Goal: Find specific page/section: Find specific page/section

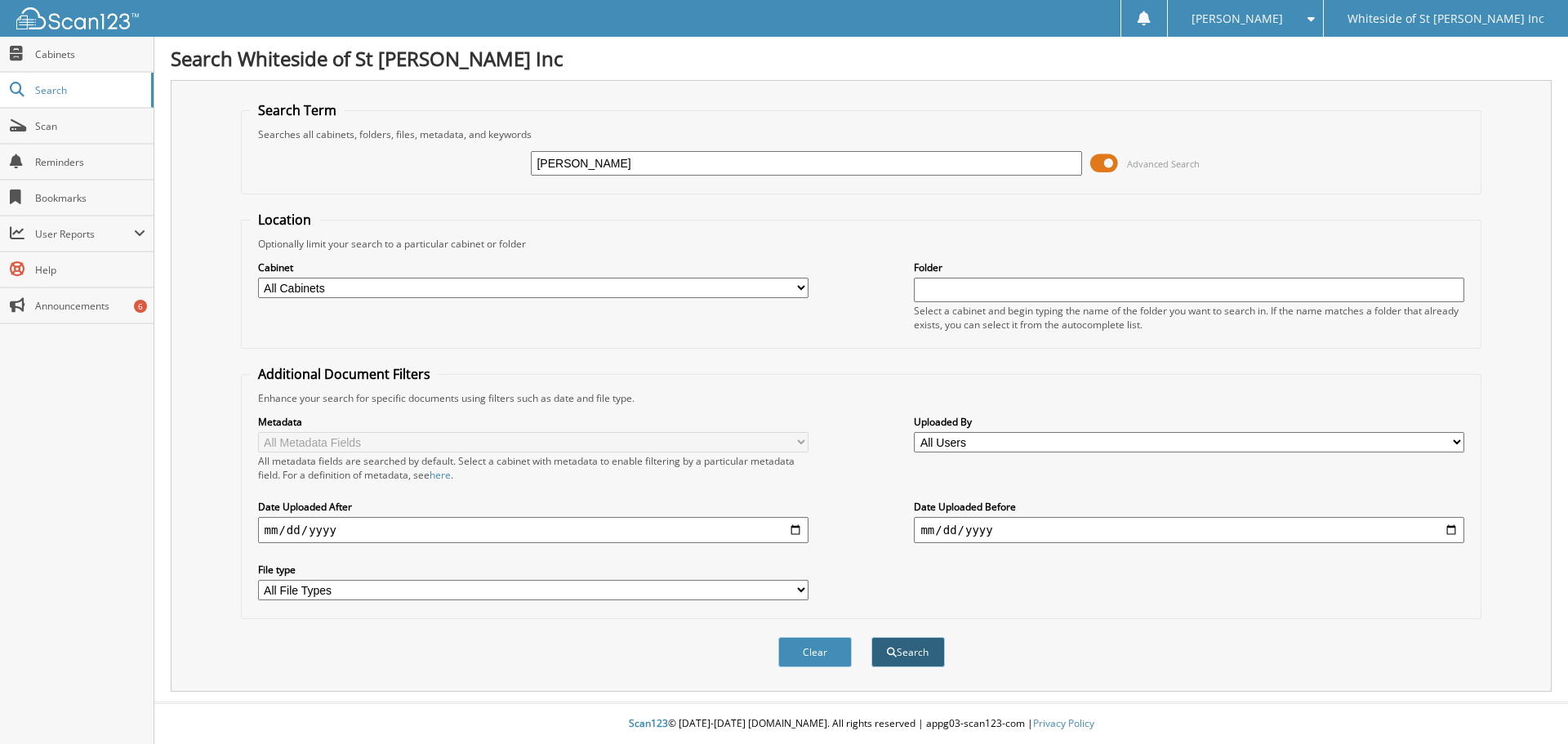
type input "[PERSON_NAME]"
click at [906, 644] on button "Search" at bounding box center [908, 651] width 74 height 30
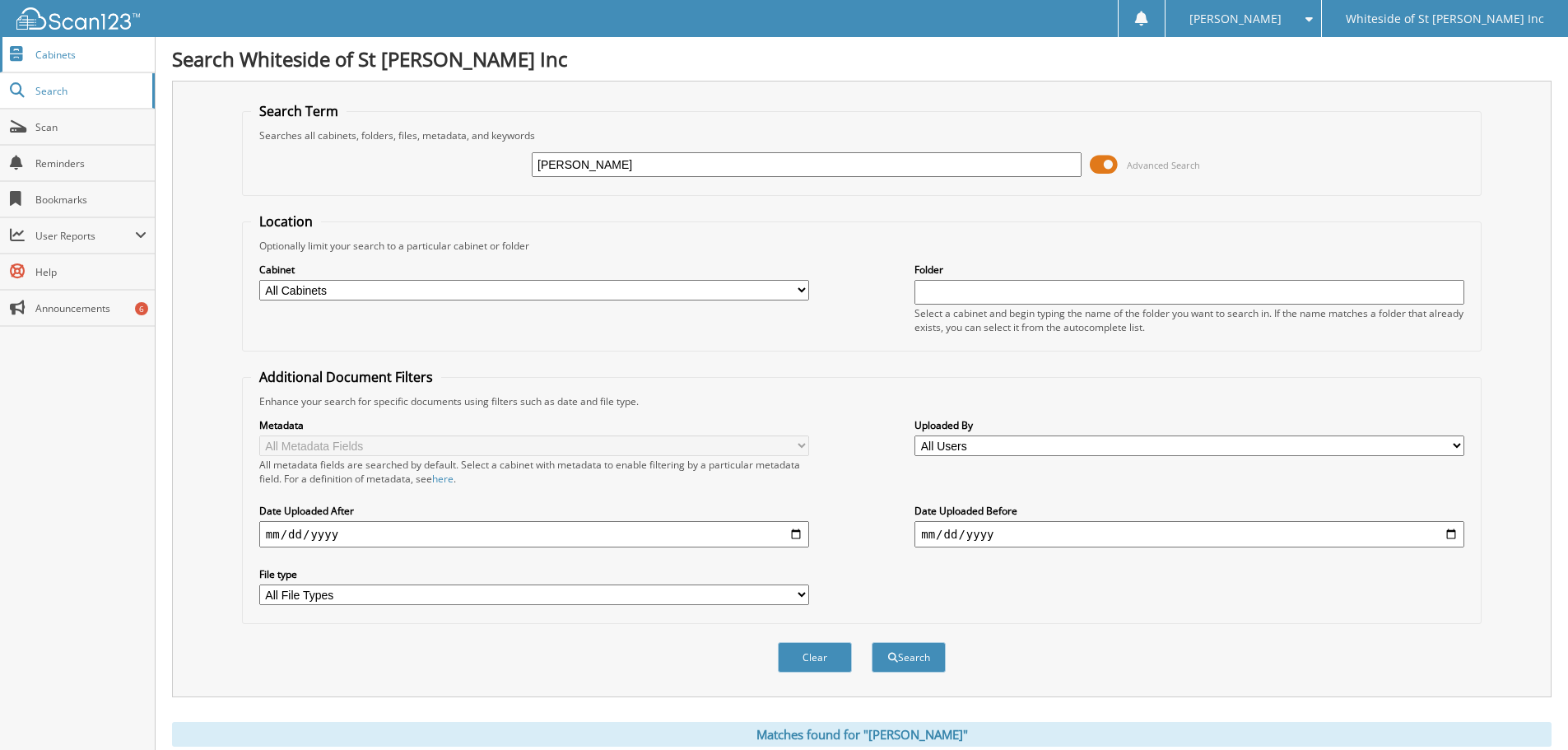
click at [60, 52] on span "Cabinets" at bounding box center [91, 55] width 111 height 14
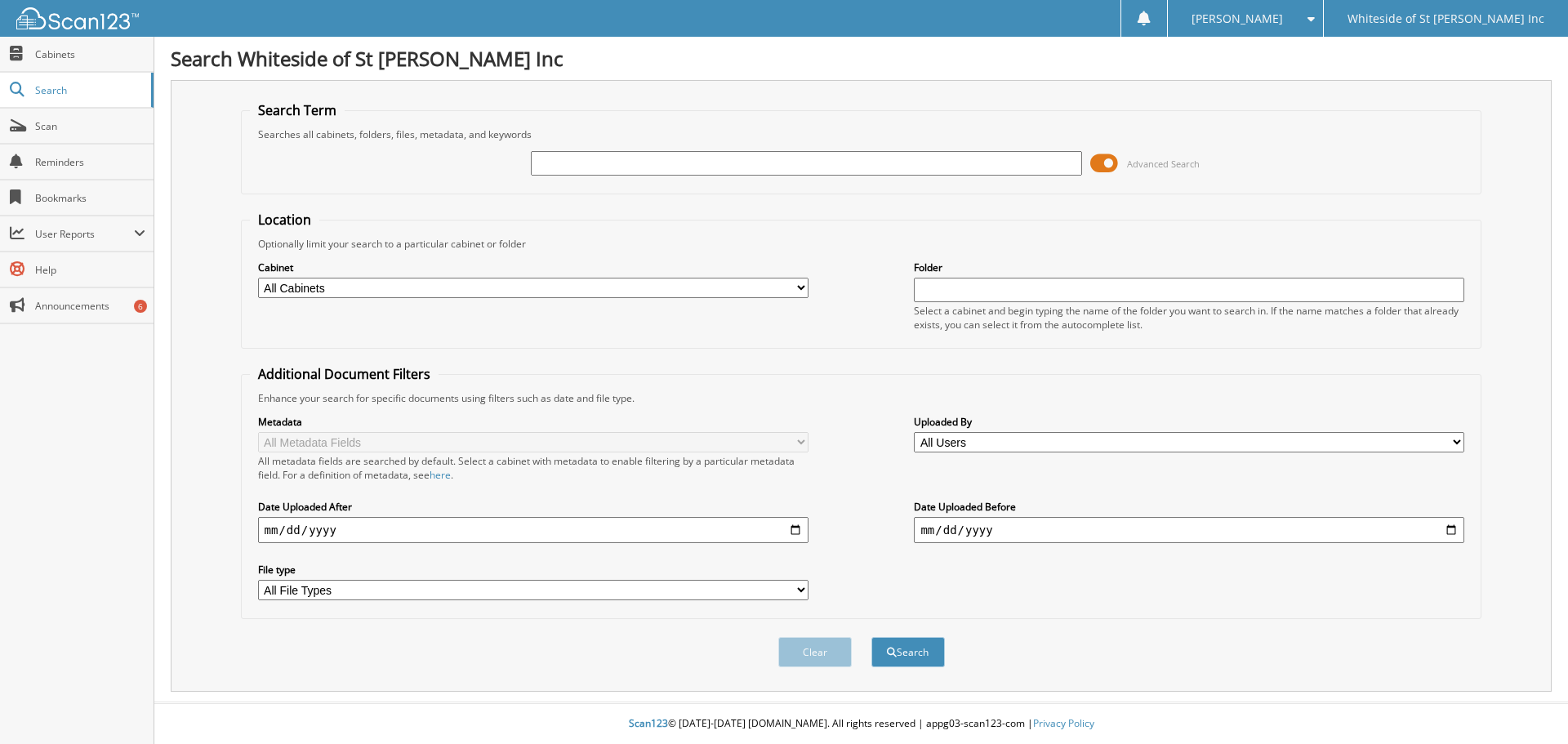
click at [600, 171] on input "text" at bounding box center [807, 163] width 551 height 24
type input "economy"
click at [871, 637] on button "Search" at bounding box center [908, 651] width 74 height 30
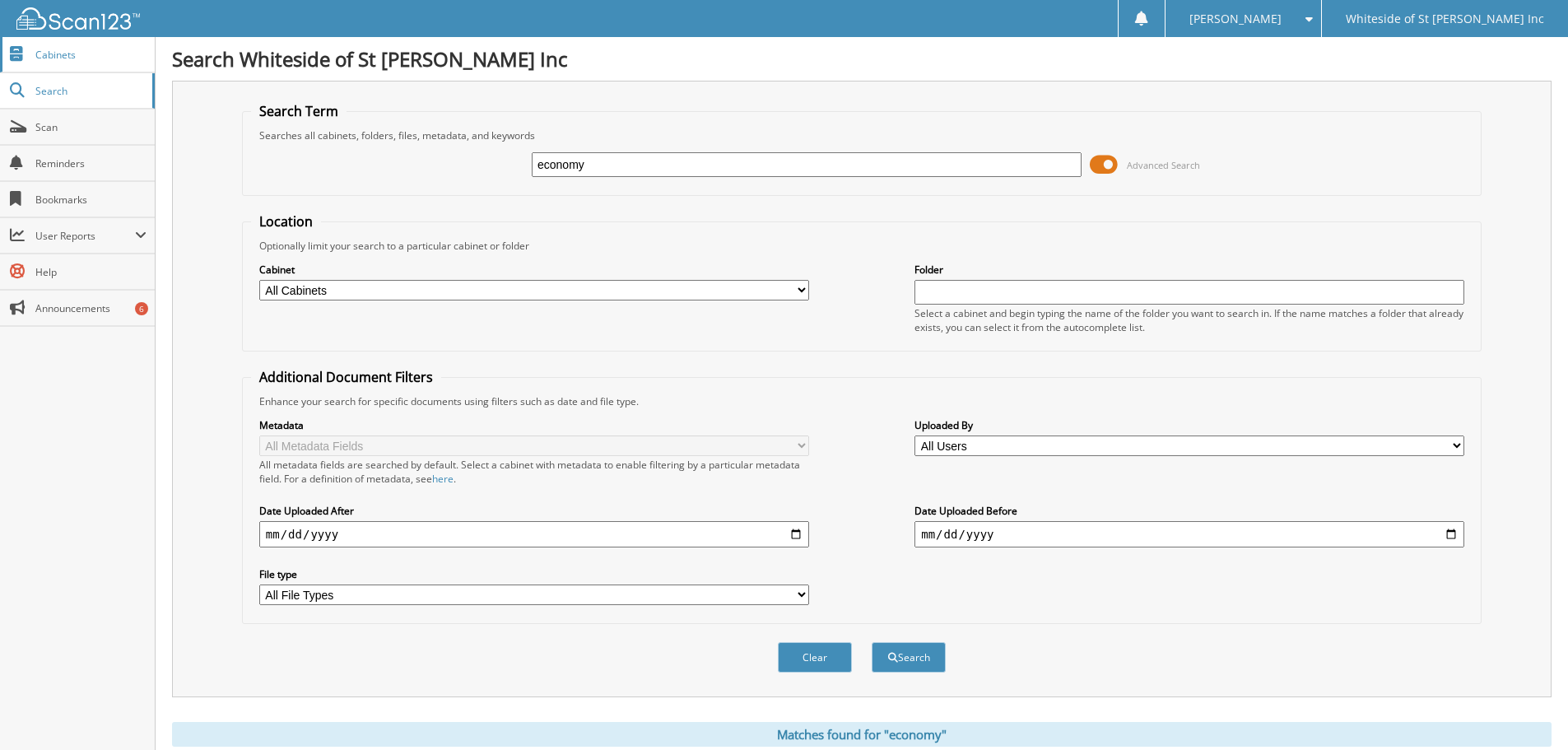
click at [51, 55] on span "Cabinets" at bounding box center [91, 55] width 111 height 14
